Goal: Information Seeking & Learning: Learn about a topic

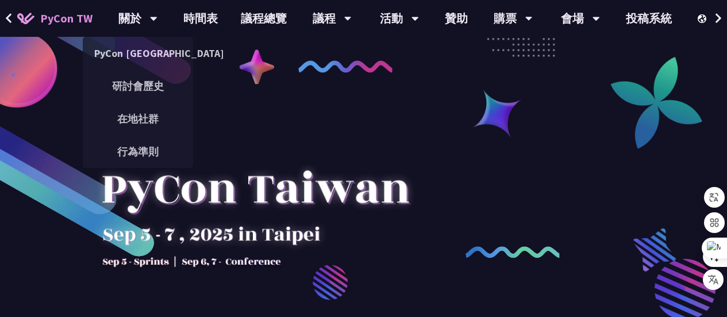
click at [139, 51] on link "PyCon [GEOGRAPHIC_DATA]" at bounding box center [138, 53] width 110 height 27
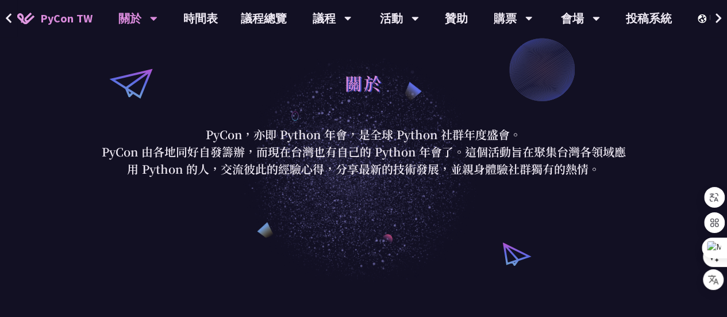
scroll to position [57, 0]
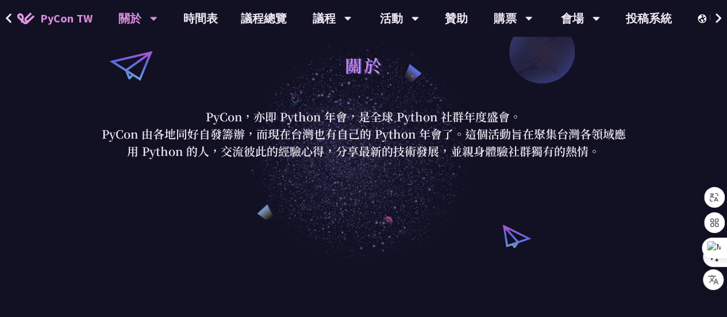
drag, startPoint x: 194, startPoint y: 113, endPoint x: 618, endPoint y: 172, distance: 428.3
click at [618, 172] on div "關於 PyCon，亦即 Python 年會，是全球 Python 社群年度盛會。 PyCon 由各地同好自發籌辦，而現在台灣也有自己的 Python 年會了。…" at bounding box center [363, 104] width 727 height 322
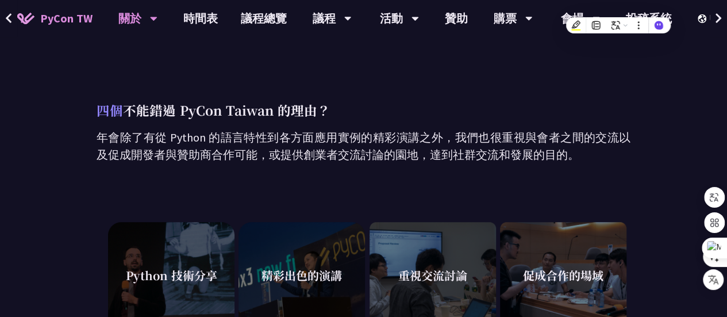
scroll to position [345, 0]
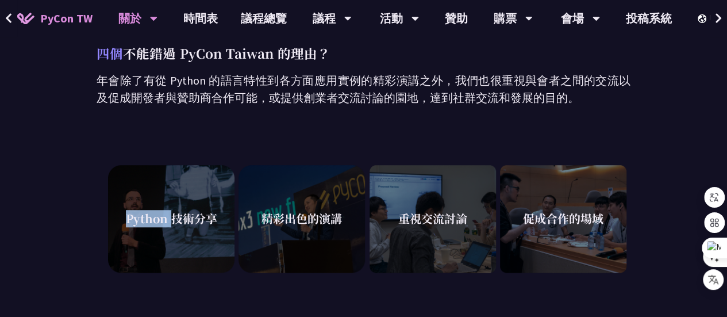
drag, startPoint x: 125, startPoint y: 223, endPoint x: 167, endPoint y: 221, distance: 41.4
click at [169, 221] on span "Python 技術分享" at bounding box center [171, 218] width 91 height 17
copy span "Python"
click at [2, 254] on div "四個 不能錯過 PyCon Taiwan 的理由？ 年會除了有從 Python 的語言特性到各方面應用實例的精彩演講之外，我們也很重視與會者之間的交流以及促成…" at bounding box center [363, 322] width 727 height 691
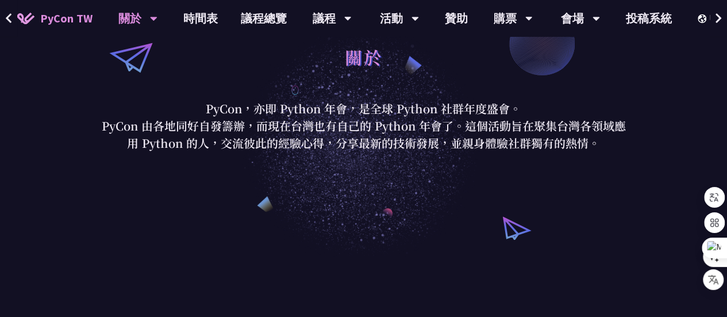
scroll to position [0, 0]
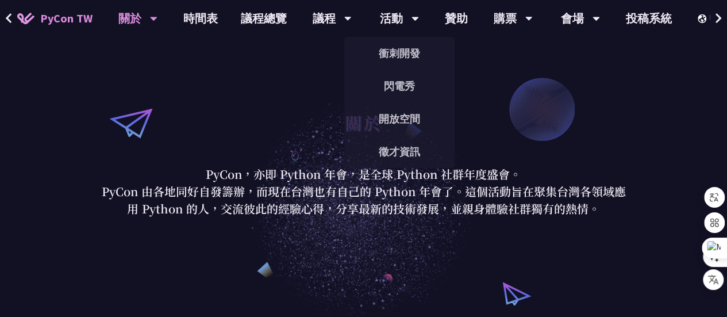
drag, startPoint x: 309, startPoint y: 58, endPoint x: 520, endPoint y: 106, distance: 216.4
click at [310, 59] on div "關於 PyCon，亦即 Python 年會，是全球 Python 社群年度盛會。 PyCon 由各地同好自發籌辦，而現在台灣也有自己的 Python 年會了。…" at bounding box center [363, 161] width 727 height 322
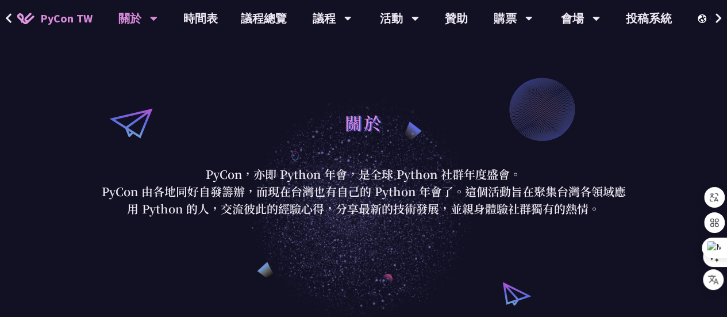
drag, startPoint x: 326, startPoint y: 186, endPoint x: 582, endPoint y: 230, distance: 259.1
click at [582, 230] on div "關於 PyCon，亦即 Python 年會，是全球 Python 社群年度盛會。 PyCon 由各地同好自發籌辦，而現在台灣也有自己的 Python 年會了。…" at bounding box center [363, 161] width 727 height 322
click at [520, 209] on p "PyCon 由各地同好自發籌辦，而現在台灣也有自己的 Python 年會了。這個活動旨在聚集台灣各領域應用 Python 的人，交流彼此的經驗心得，分享最新的…" at bounding box center [364, 200] width 535 height 34
drag, startPoint x: 4, startPoint y: 210, endPoint x: 190, endPoint y: 139, distance: 199.6
click at [4, 210] on div "關於 PyCon，亦即 Python 年會，是全球 Python 社群年度盛會。 PyCon 由各地同好自發籌辦，而現在台灣也有自己的 Python 年會了。…" at bounding box center [363, 161] width 727 height 322
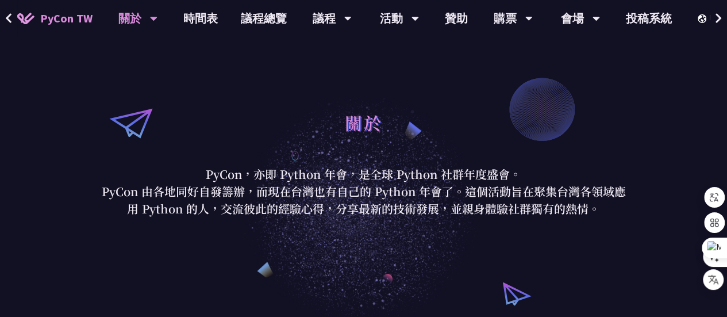
click at [53, 17] on span "PyCon TW" at bounding box center [66, 18] width 52 height 17
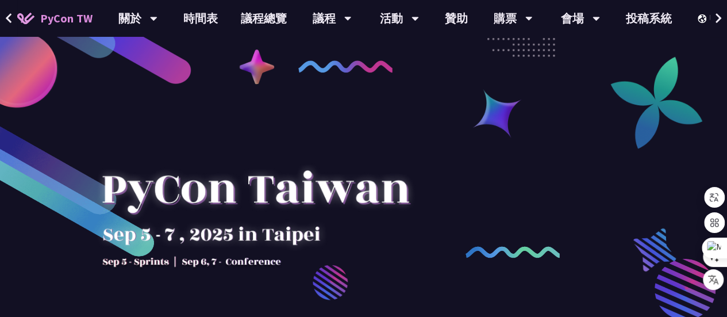
click at [59, 19] on span "PyCon TW" at bounding box center [66, 18] width 52 height 17
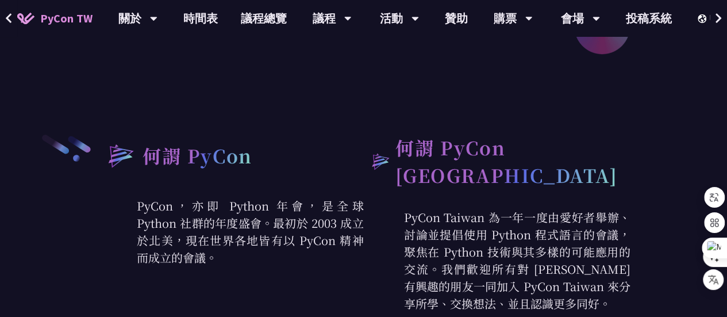
scroll to position [402, 0]
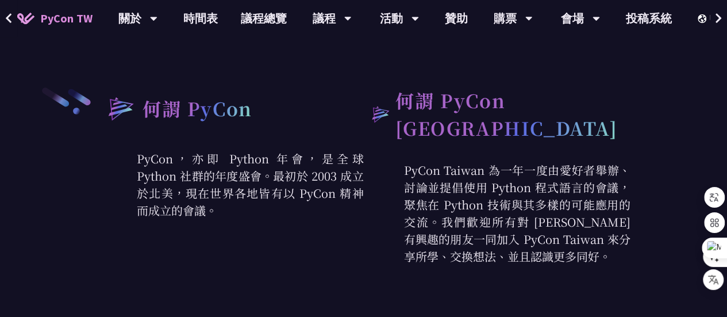
drag, startPoint x: 145, startPoint y: 152, endPoint x: 309, endPoint y: 228, distance: 180.8
click at [309, 228] on div "何謂 PyCon PyCon，亦即 Python 年會，是全球 Python 社群的年度盛會。最初於 2003 成立於北美，現在世界各地皆有以 PyCon 精…" at bounding box center [230, 175] width 267 height 179
click at [220, 162] on p "PyCon，亦即 Python 年會，是全球 Python 社群的年度盛會。最初於 2003 成立於北美，現在世界各地皆有以 PyCon 精神而成立的會議。" at bounding box center [230, 184] width 267 height 69
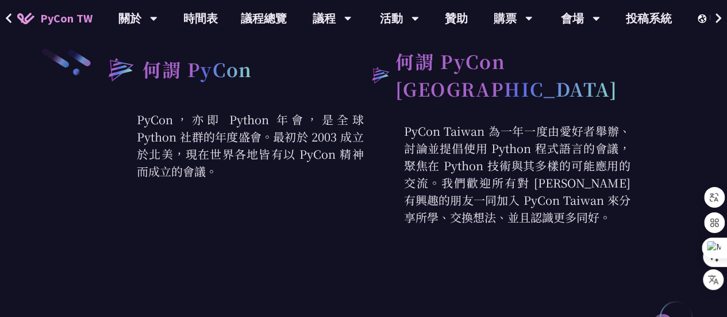
scroll to position [460, 0]
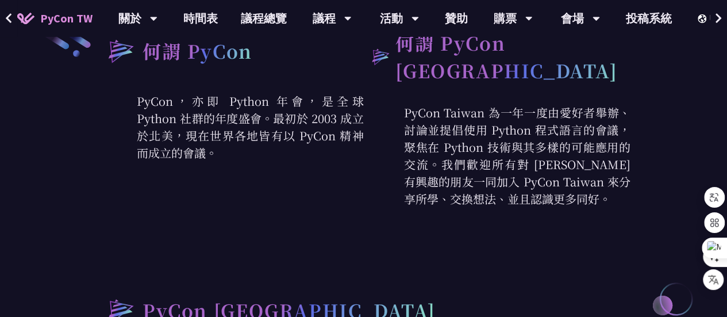
drag, startPoint x: 409, startPoint y: 97, endPoint x: 569, endPoint y: 194, distance: 187.5
click at [569, 194] on p "PyCon Taiwan 為一年一度由愛好者舉辦、討論並提倡使用 Python 程式語言的會議，聚焦在 Python 技術與其多樣的可能應用的交流。我們歡迎所…" at bounding box center [497, 155] width 267 height 103
click at [309, 193] on div "何謂 PyCon PyCon，亦即 Python 年會，是全球 Python 社群的年度盛會。最初於 2003 成立於北美，現在世界各地皆有以 PyCon 精…" at bounding box center [230, 118] width 267 height 179
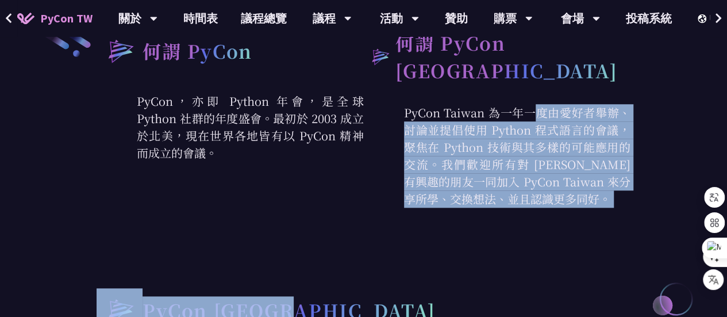
drag, startPoint x: 403, startPoint y: 100, endPoint x: 560, endPoint y: 202, distance: 186.8
click at [560, 202] on div "何謂 PyCon PyCon，亦即 Python 年會，是全球 Python 社群的年度盛會。最初於 2003 成立於北美，現在世界各地皆有以 PyCon 精…" at bounding box center [364, 277] width 534 height 497
copy div "PyCon Taiwan 為一年一度由愛好者舉辦、討論並提倡使用 Python 程式語言的會議，聚焦在 Python 技術與其多樣的可能應用的交流。我們歡迎所…"
drag, startPoint x: 245, startPoint y: 219, endPoint x: 226, endPoint y: 201, distance: 26.0
click at [244, 220] on div "何謂 PyCon PyCon，亦即 Python 年會，是全球 Python 社群的年度盛會。最初於 2003 成立於北美，現在世界各地皆有以 PyCon 精…" at bounding box center [364, 277] width 534 height 497
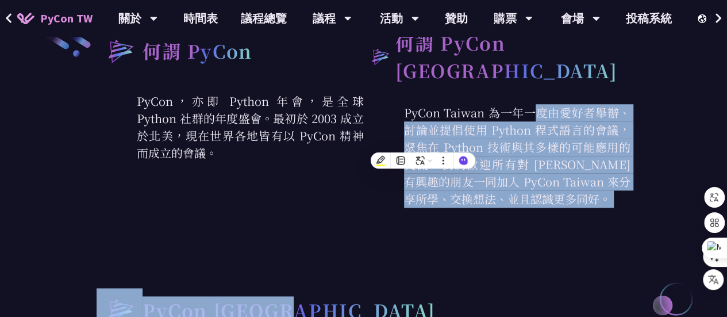
copy div "PyCon Taiwan 為一年一度由愛好者舉辦、討論並提倡使用 Python 程式語言的會議，聚焦在 Python 技術與其多樣的可能應用的交流。我們歡迎所…"
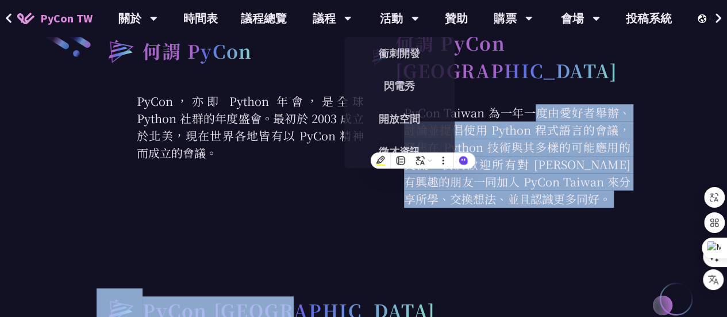
drag, startPoint x: 286, startPoint y: 230, endPoint x: 369, endPoint y: 183, distance: 95.2
click at [286, 230] on div "何謂 PyCon PyCon，亦即 Python 年會，是全球 Python 社群的年度盛會。最初於 2003 成立於北美，現在世界各地皆有以 PyCon 精…" at bounding box center [364, 277] width 534 height 497
